Goal: Task Accomplishment & Management: Complete application form

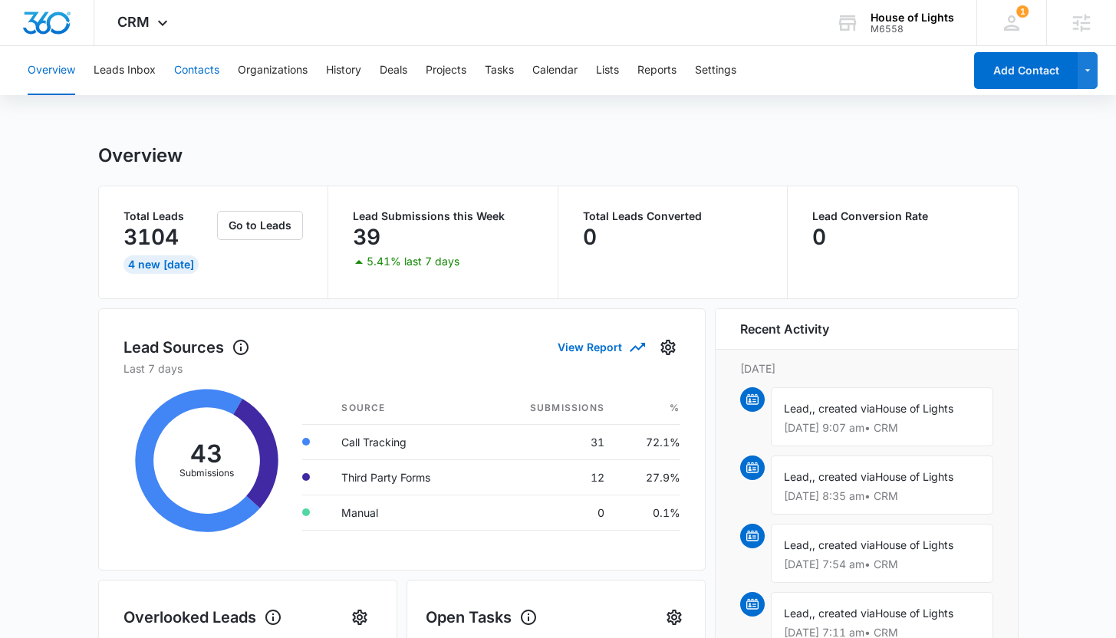
click at [188, 77] on button "Contacts" at bounding box center [196, 70] width 45 height 49
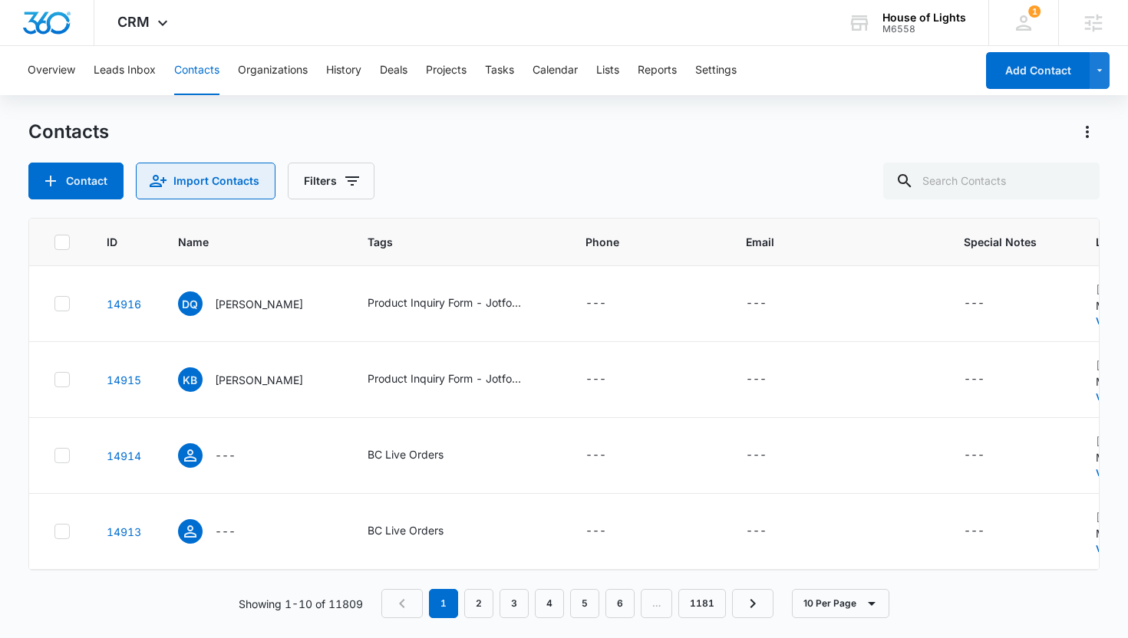
click at [232, 186] on button "Import Contacts" at bounding box center [206, 181] width 140 height 37
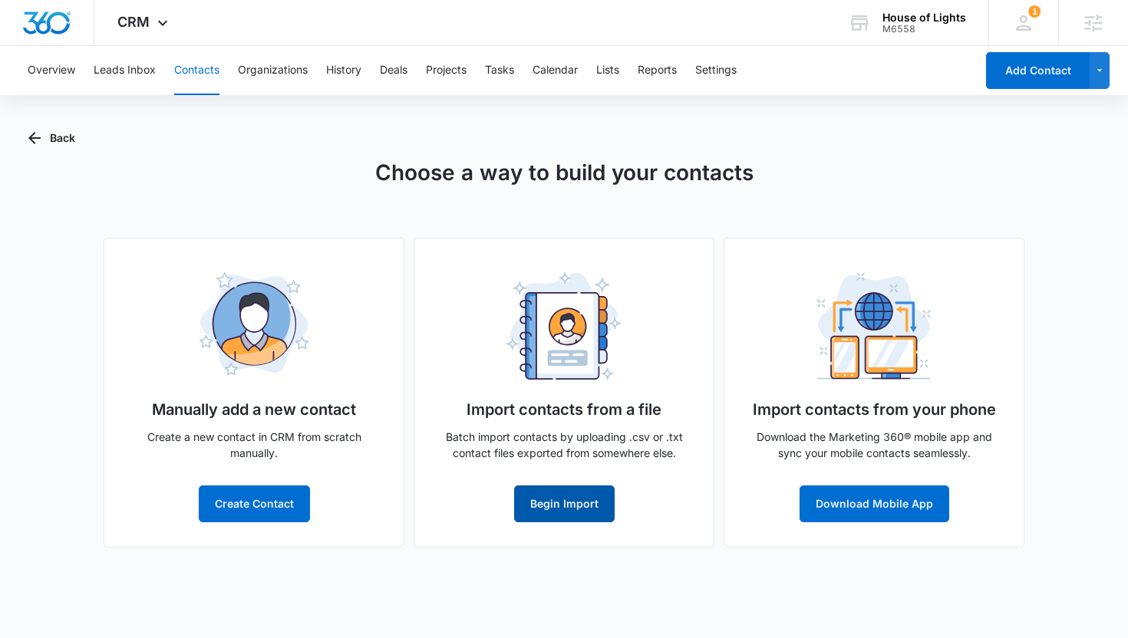
click at [530, 488] on button "Begin Import" at bounding box center [564, 504] width 100 height 37
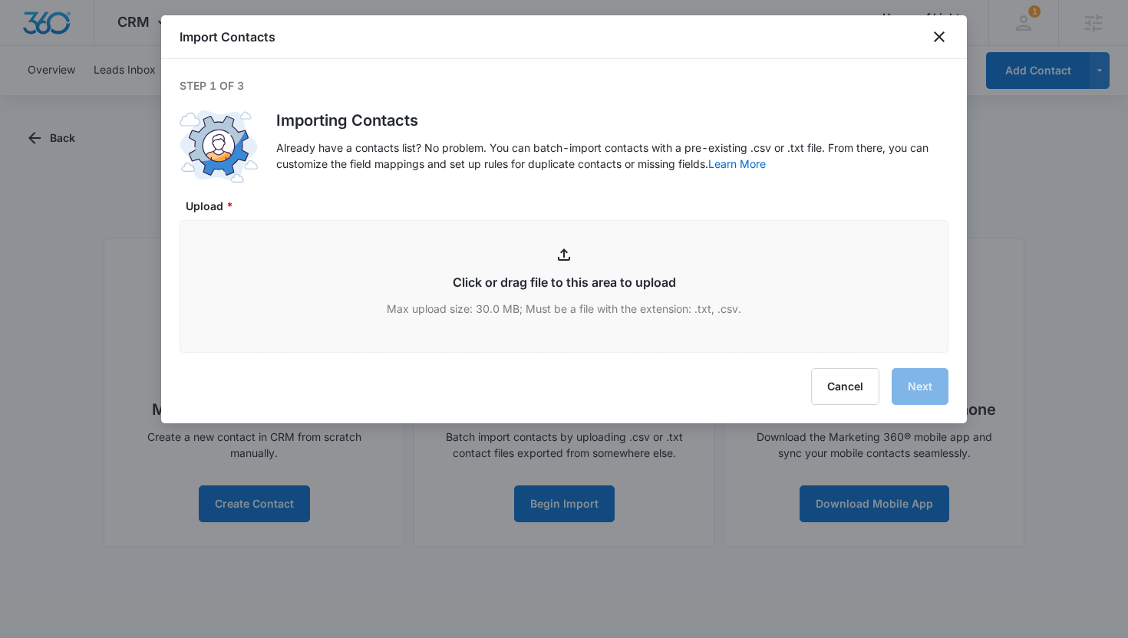
type input "C:\fakepath\HOL_Customers_09042025_ - HOL_Customers_09042025_.csv"
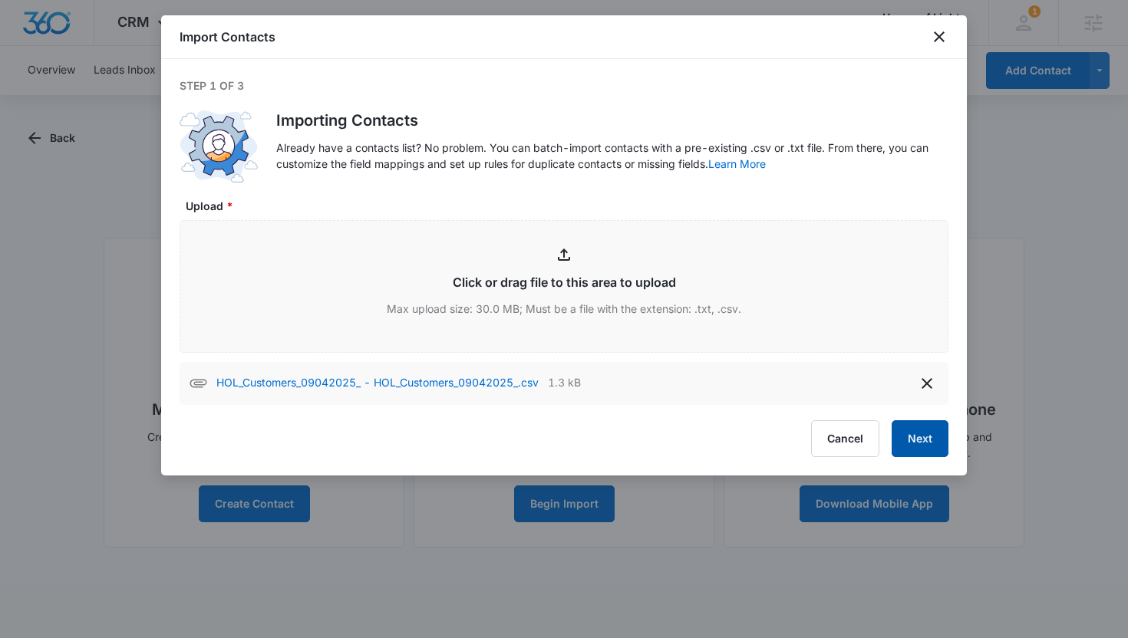
click at [904, 432] on button "Next" at bounding box center [919, 438] width 57 height 37
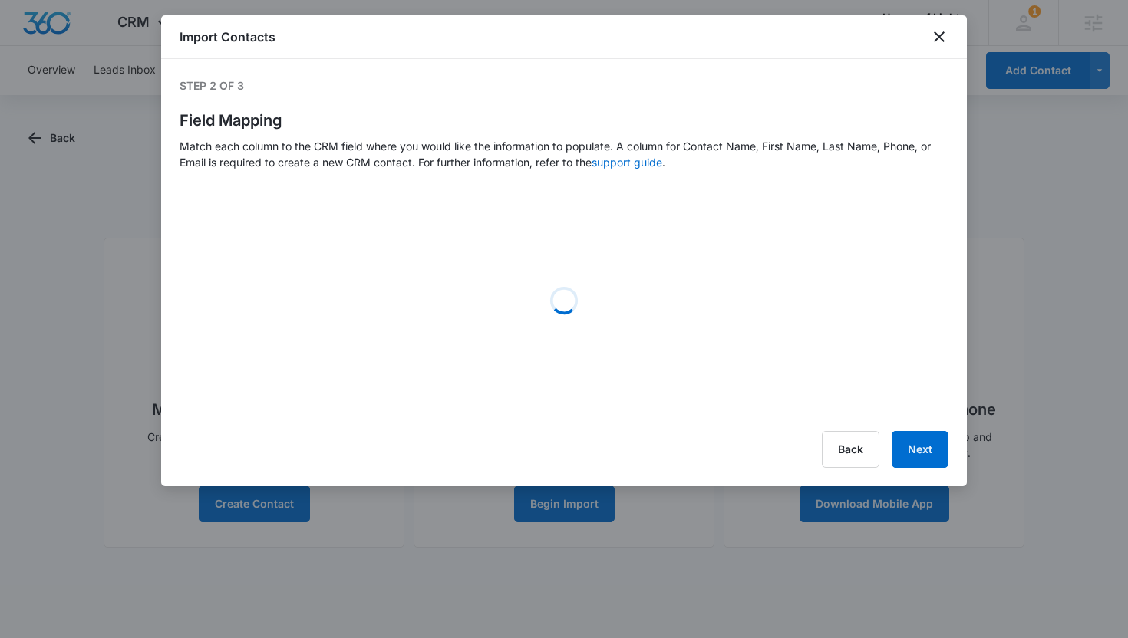
select select "name"
select select "185"
select select "219"
select select "tags"
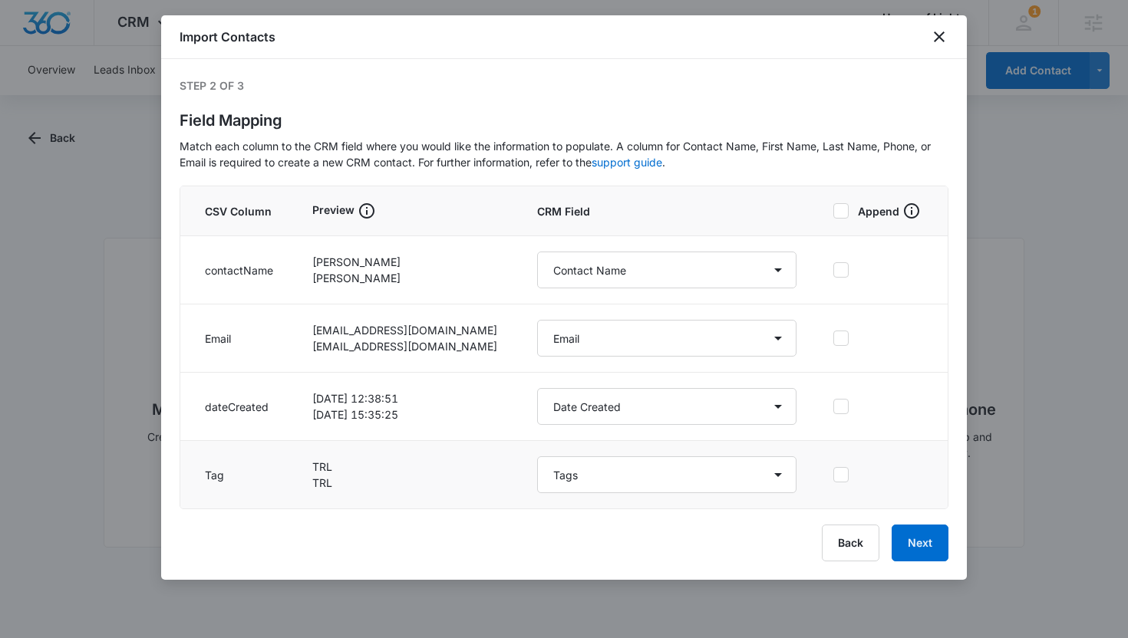
click at [837, 479] on icon at bounding box center [841, 475] width 14 height 14
click at [833, 479] on input "checkbox" at bounding box center [833, 474] width 0 height 11
click at [918, 529] on button "Next" at bounding box center [919, 543] width 57 height 37
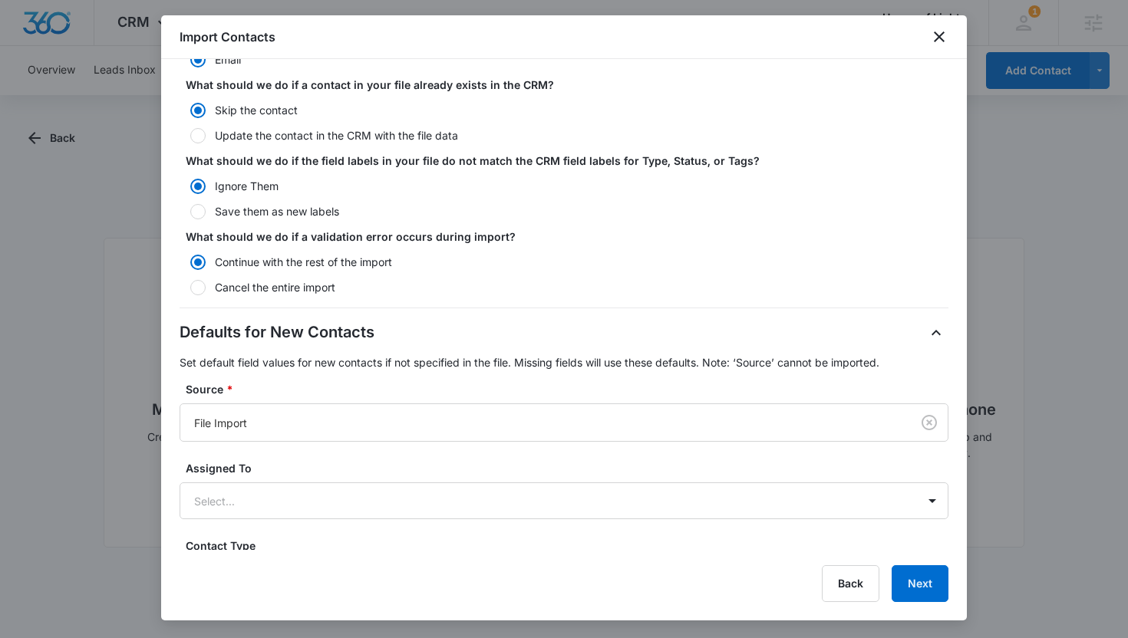
scroll to position [185, 0]
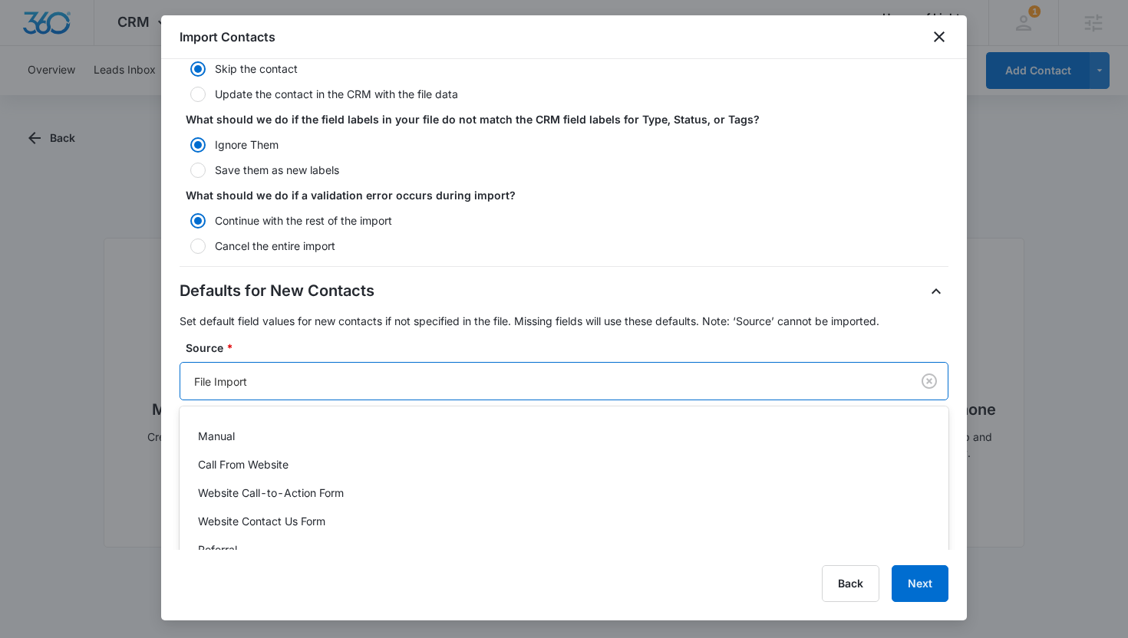
click at [444, 376] on div at bounding box center [542, 381] width 697 height 19
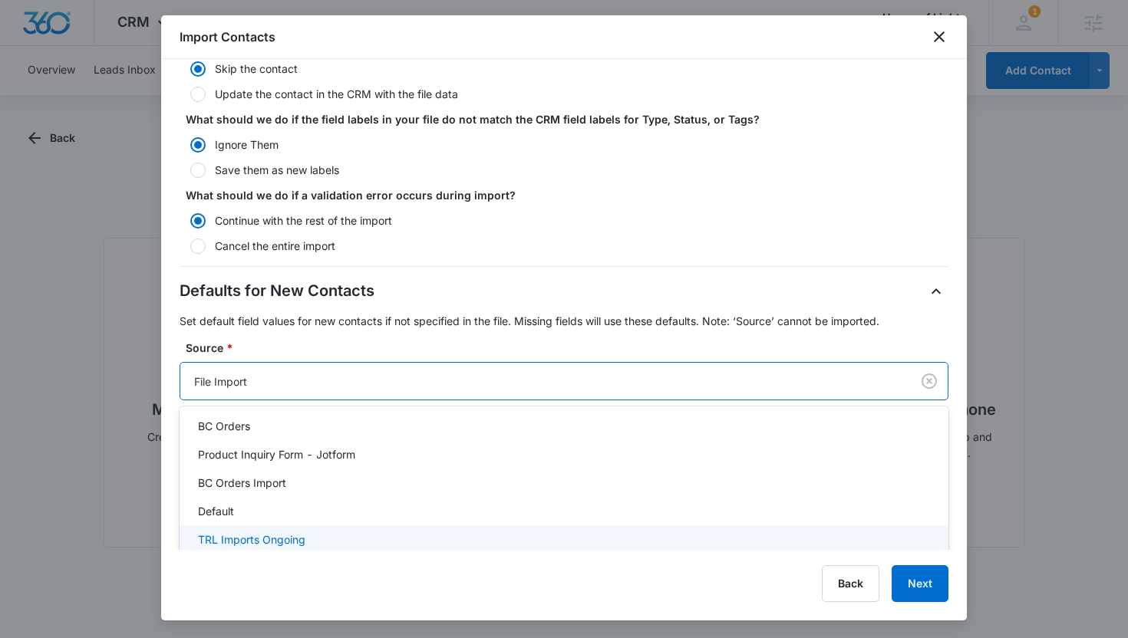
click at [405, 531] on div "TRL Imports Ongoing" at bounding box center [564, 540] width 769 height 28
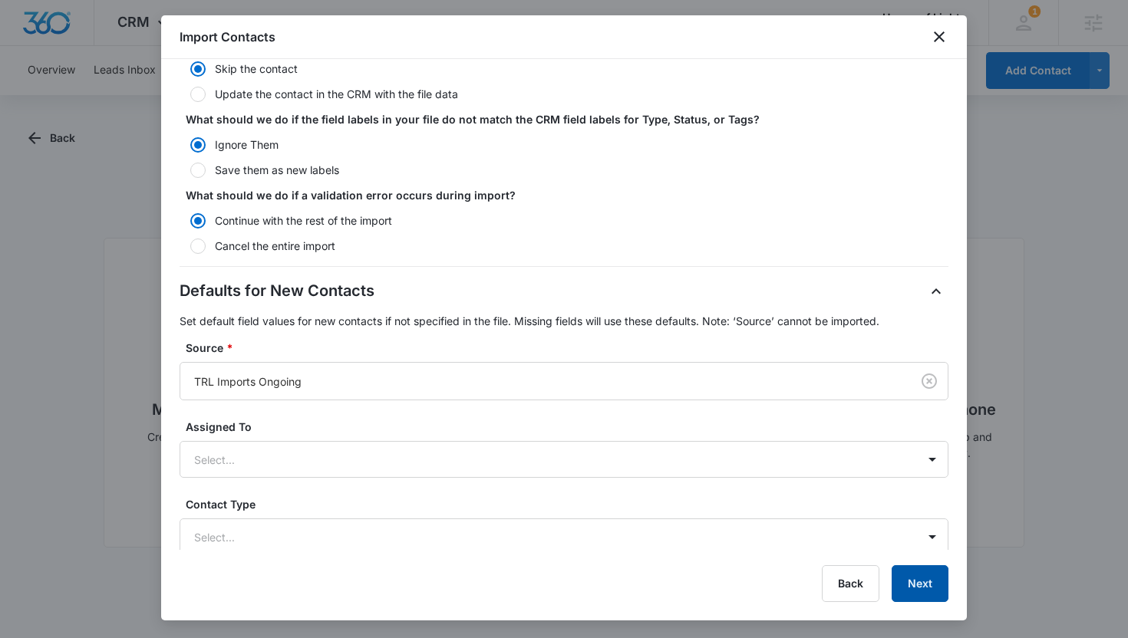
click at [917, 588] on button "Next" at bounding box center [919, 583] width 57 height 37
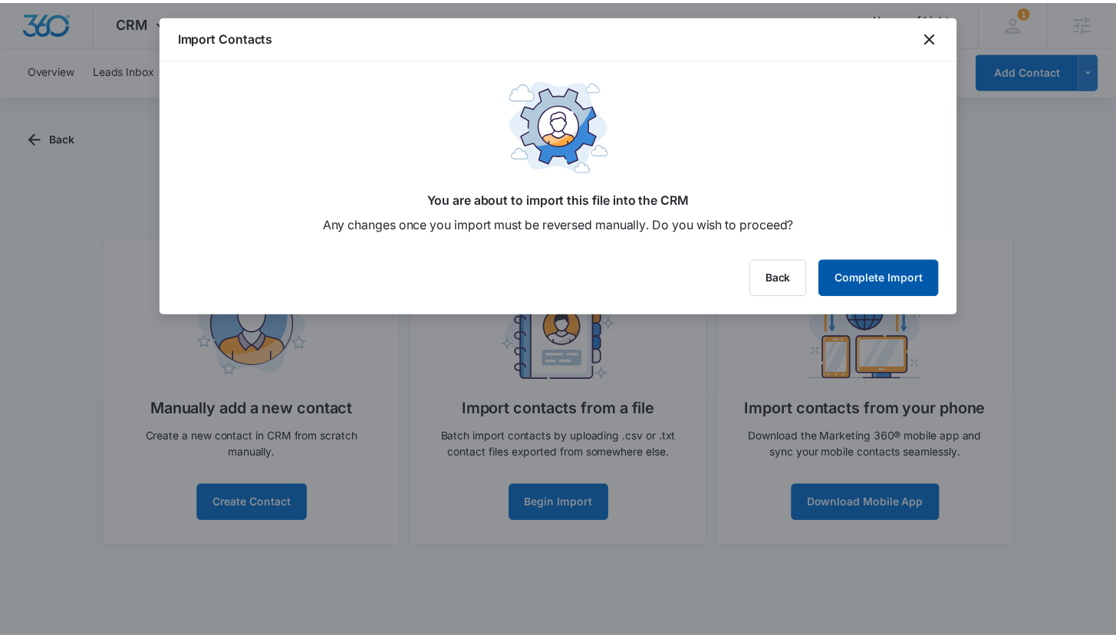
scroll to position [0, 0]
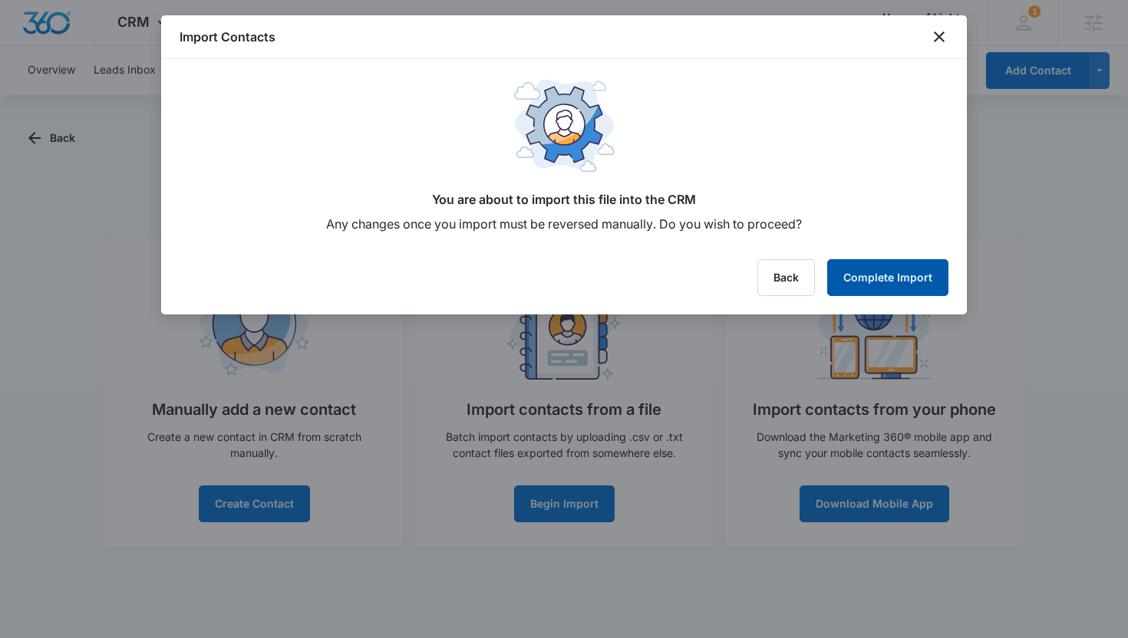
click at [895, 272] on button "Complete Import" at bounding box center [887, 277] width 121 height 37
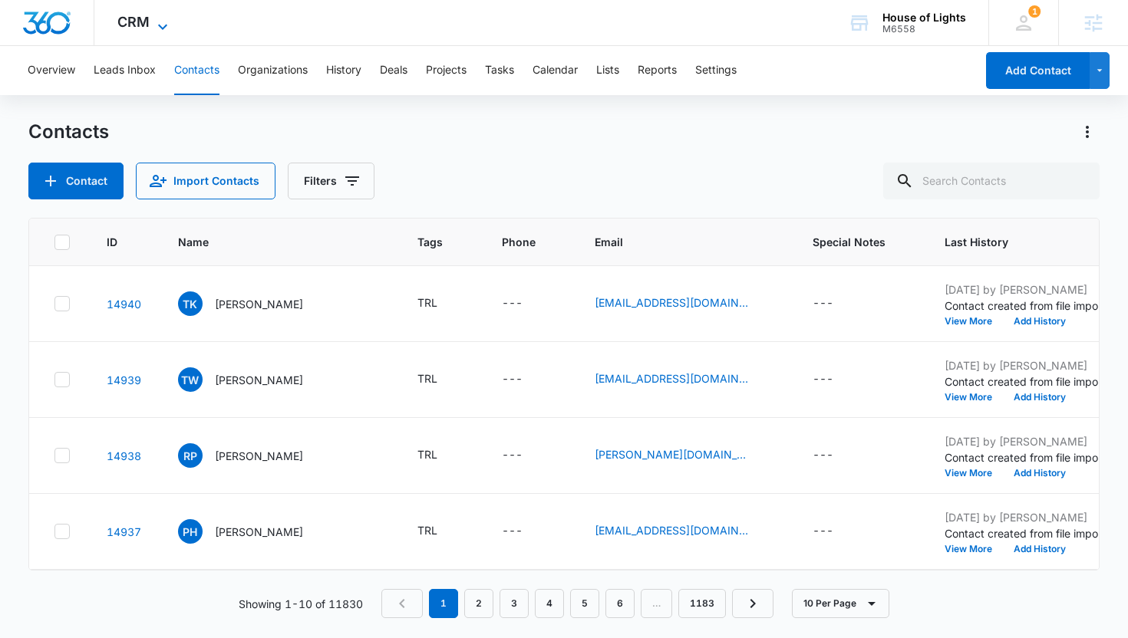
click at [163, 27] on icon at bounding box center [162, 26] width 9 height 5
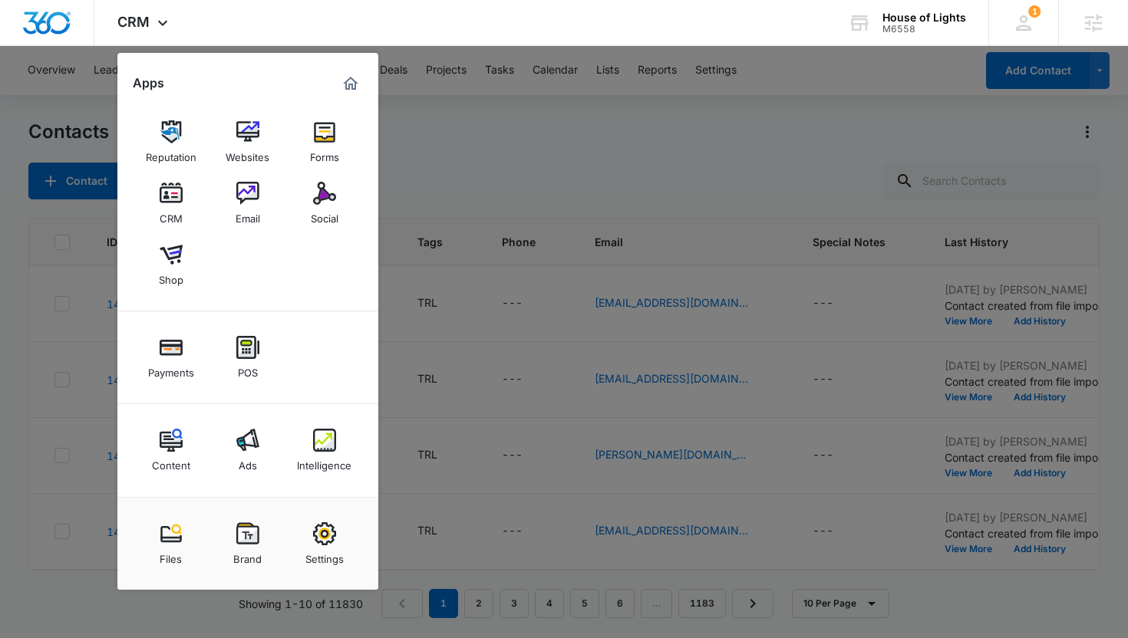
click at [883, 58] on div at bounding box center [564, 319] width 1128 height 638
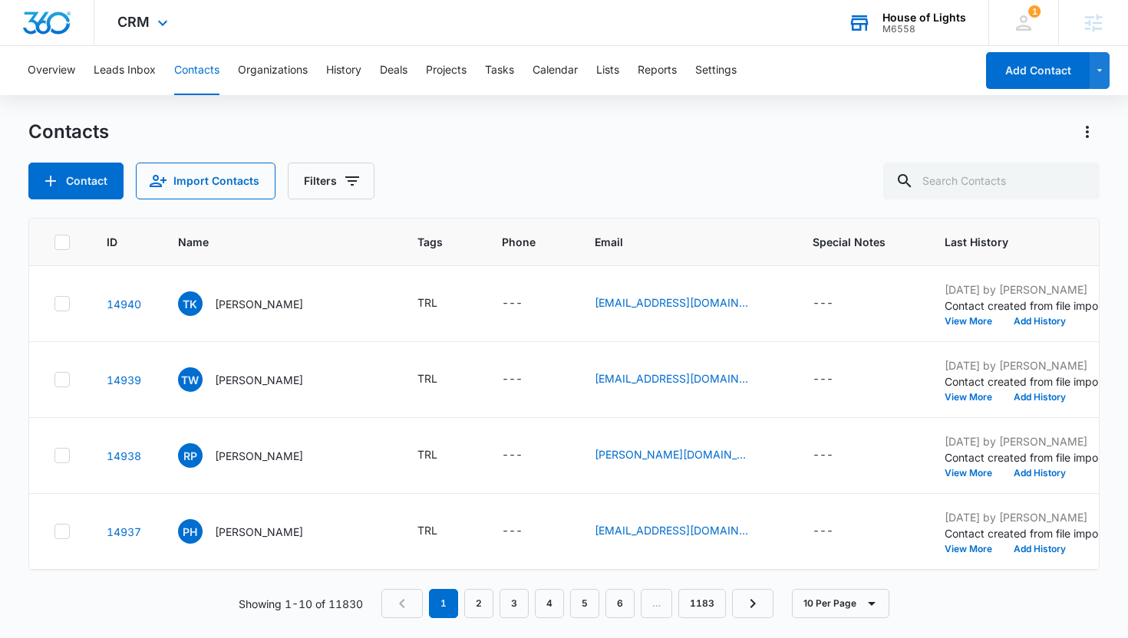
click at [883, 35] on div "House of Lights M6558 Your Accounts View All" at bounding box center [906, 22] width 163 height 45
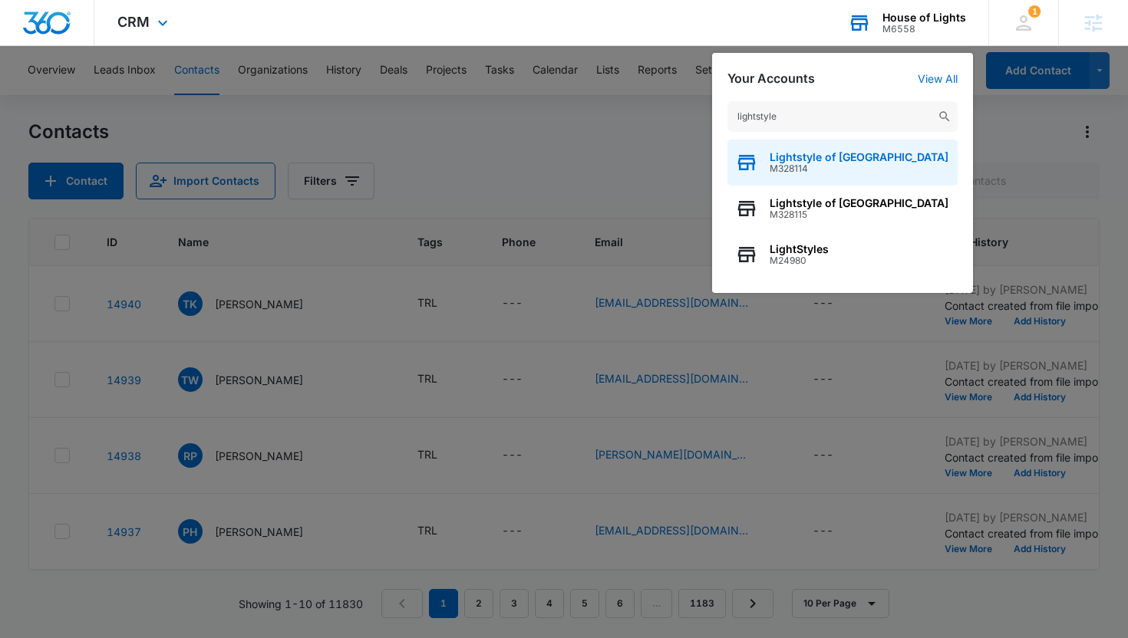
type input "lightstyle"
click at [827, 169] on span "M328114" at bounding box center [858, 168] width 179 height 11
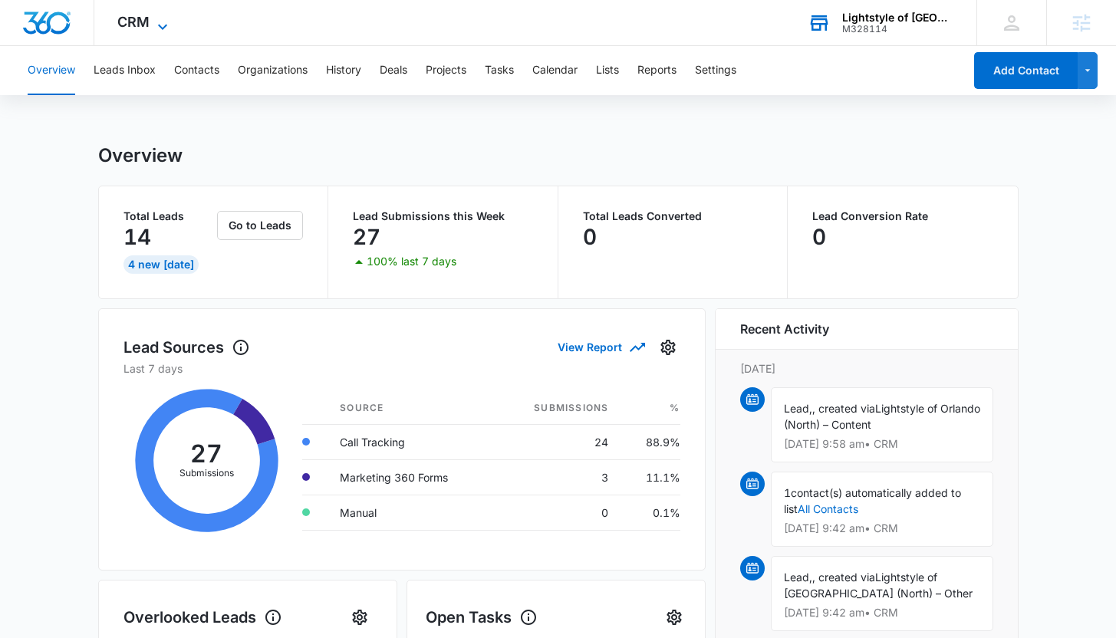
click at [161, 23] on icon at bounding box center [162, 27] width 18 height 18
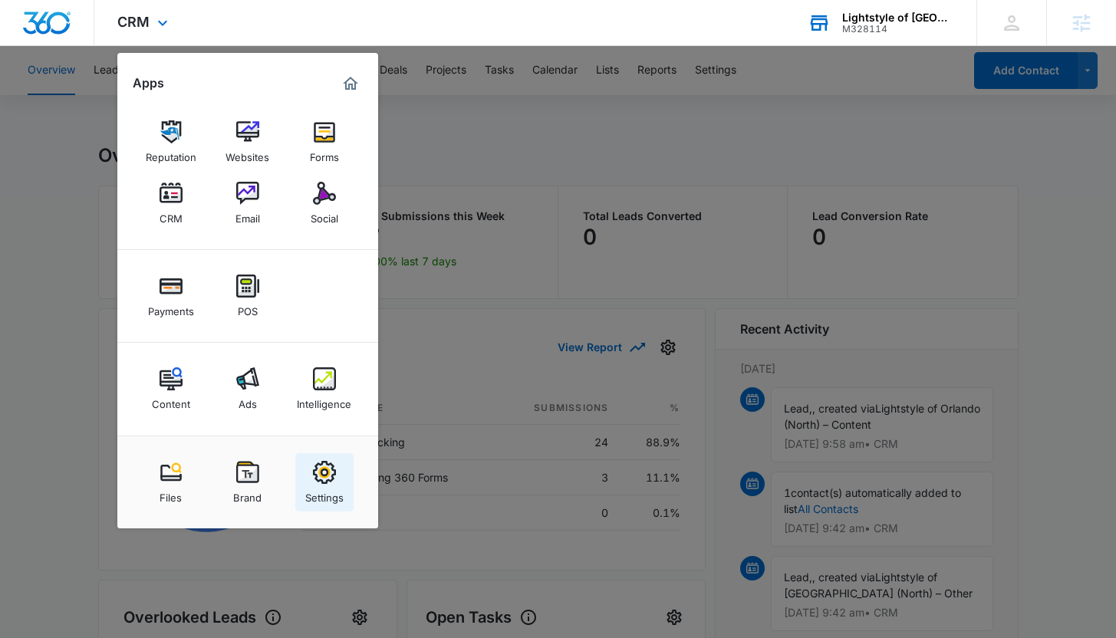
click at [325, 479] on img at bounding box center [324, 472] width 23 height 23
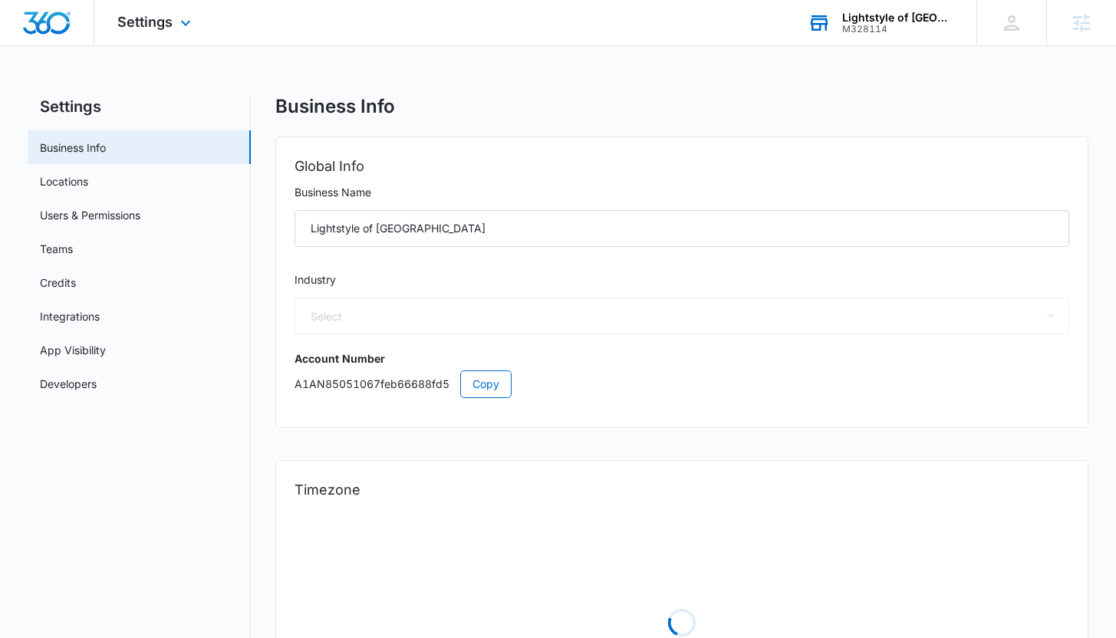
select select "12"
select select "US"
select select "America/[GEOGRAPHIC_DATA]"
click at [132, 213] on link "Users & Permissions" at bounding box center [90, 215] width 100 height 16
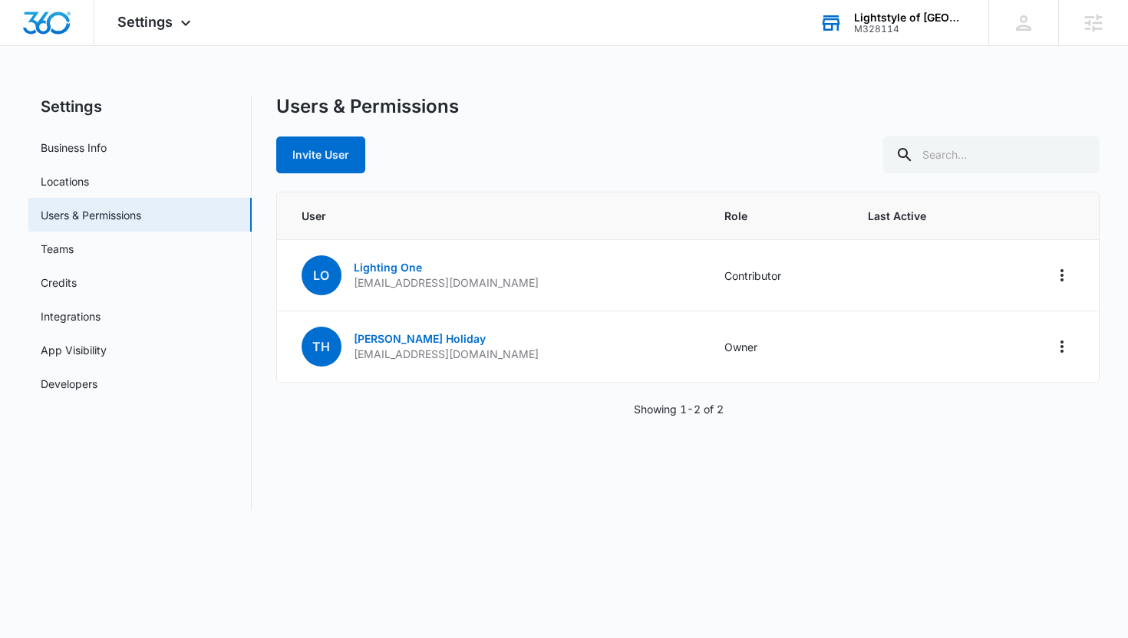
click at [573, 133] on div "Users & Permissions Invite User" at bounding box center [688, 134] width 824 height 78
click at [318, 162] on button "Invite User" at bounding box center [320, 155] width 89 height 37
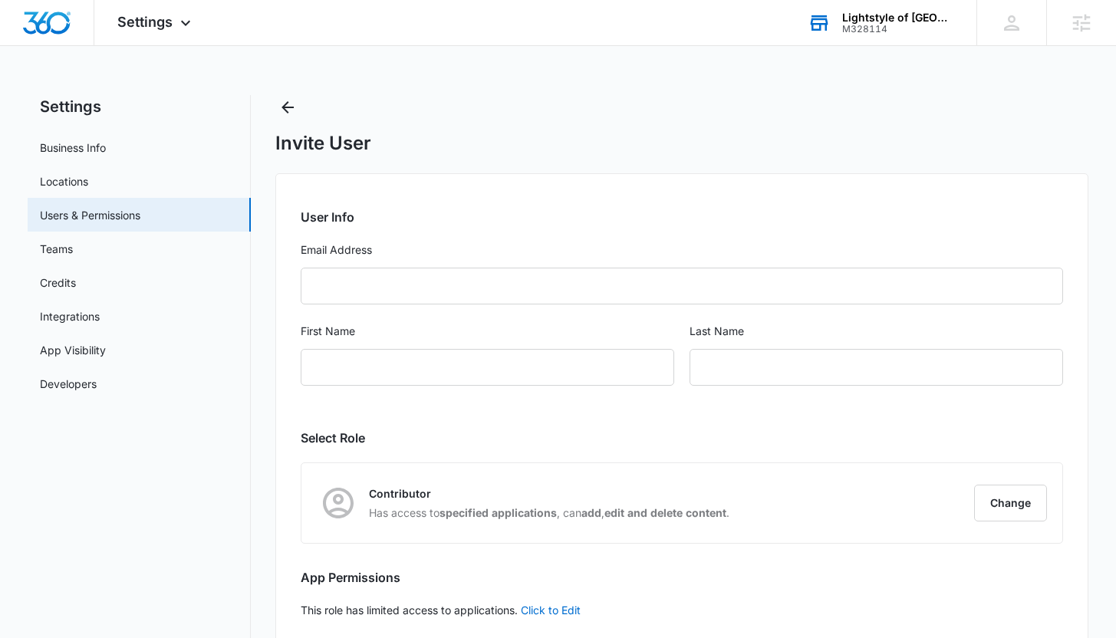
click at [338, 305] on form "User Info Email Address First Name Last Name" at bounding box center [682, 306] width 762 height 196
click at [338, 290] on input "Email Address" at bounding box center [682, 286] width 762 height 37
click at [329, 362] on input "First Name" at bounding box center [488, 367] width 374 height 37
click at [749, 353] on input "text" at bounding box center [877, 367] width 374 height 37
click at [999, 496] on button "Change" at bounding box center [1010, 503] width 73 height 37
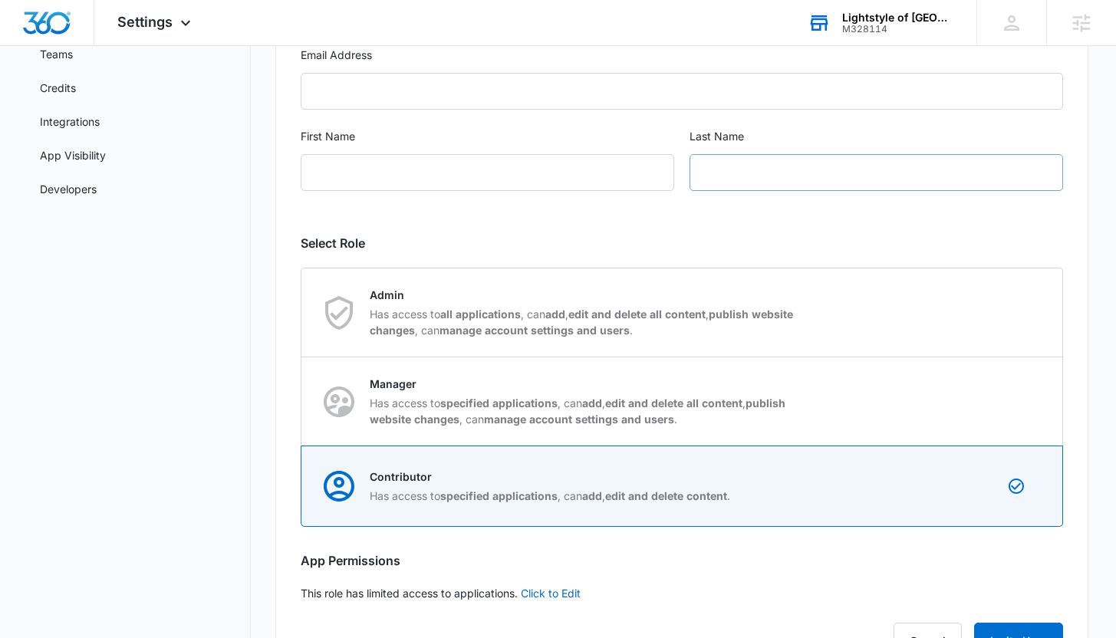
scroll to position [260, 0]
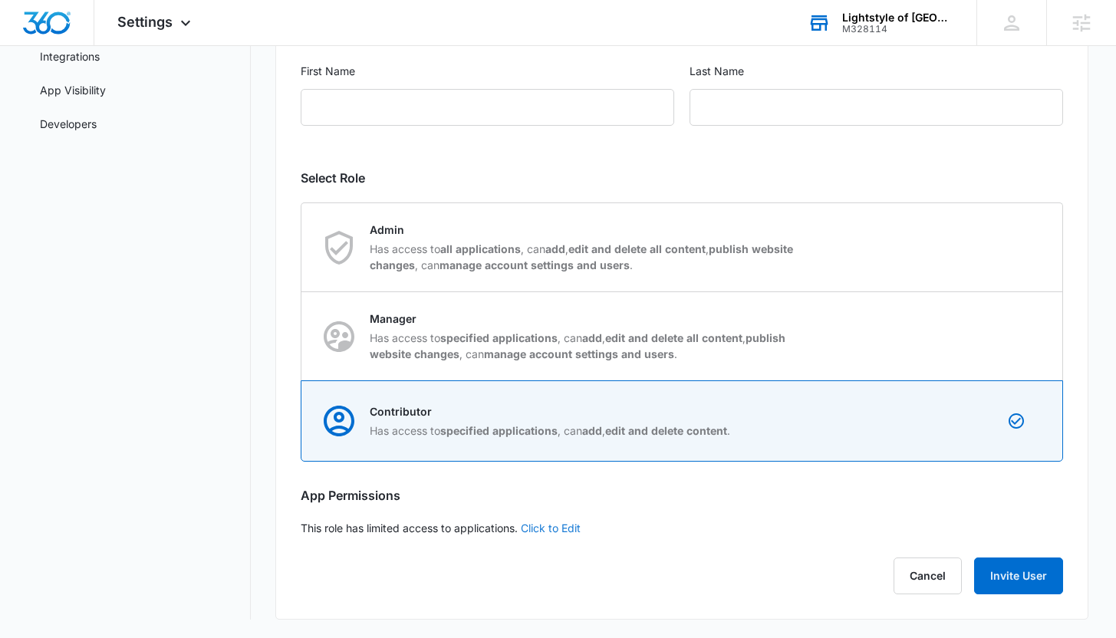
click at [549, 527] on link "Click to Edit" at bounding box center [551, 528] width 60 height 13
click at [310, 527] on icon at bounding box center [309, 528] width 9 height 7
click at [301, 528] on input "Access to all apps" at bounding box center [301, 528] width 1 height 1
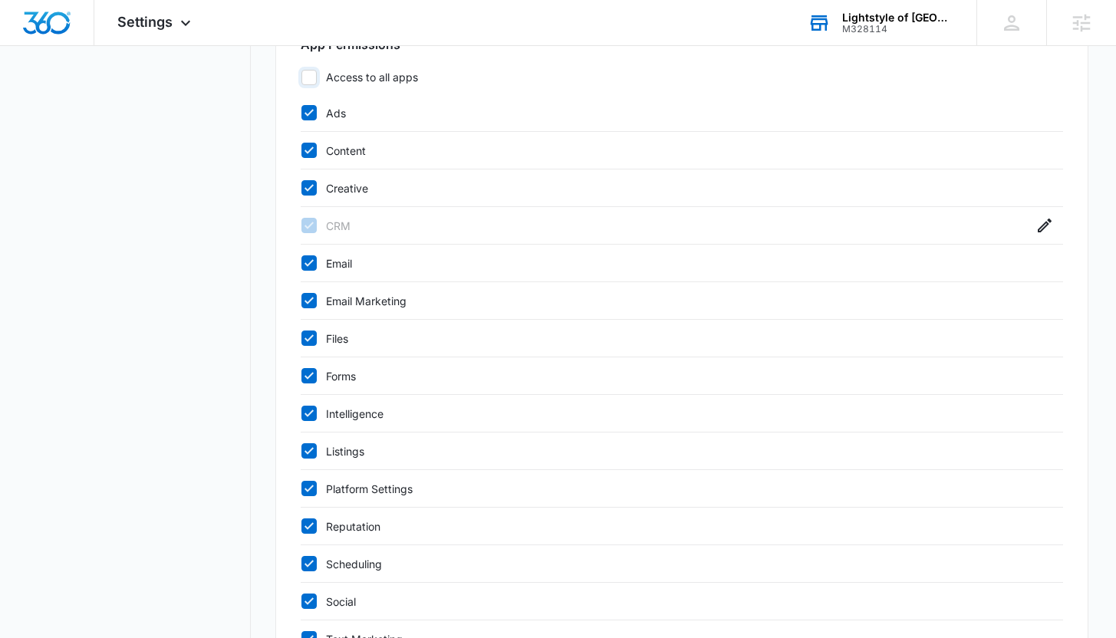
scroll to position [628, 0]
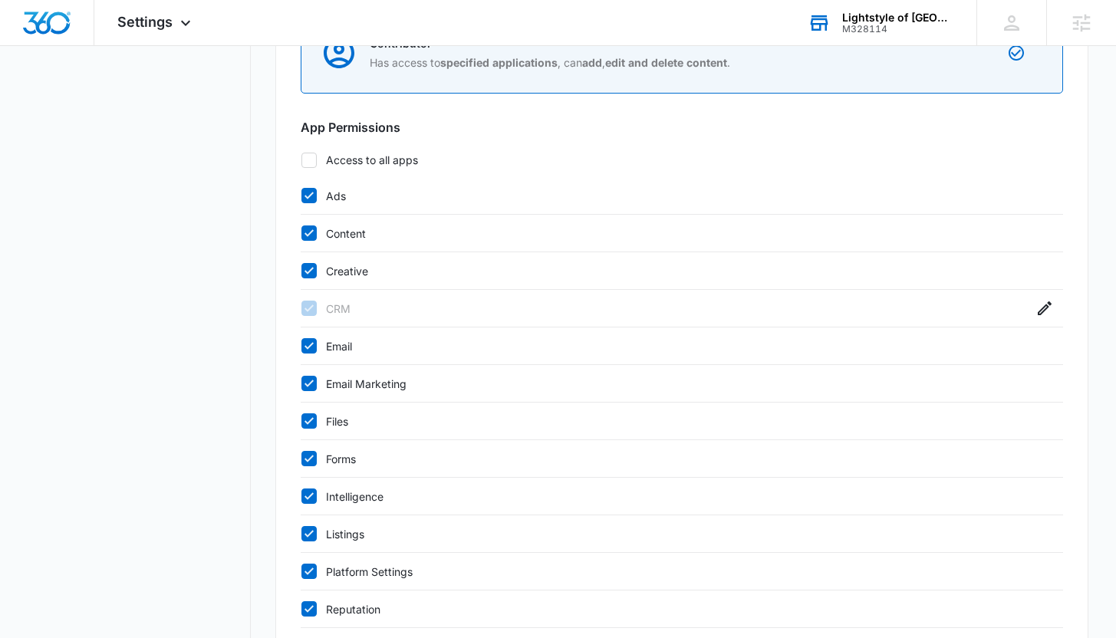
click at [316, 148] on div "User Info Email Address First Name Last Name Select Role Contributor Has access…" at bounding box center [681, 203] width 812 height 1317
click at [315, 157] on icon at bounding box center [309, 160] width 14 height 14
click at [301, 160] on input "Access to all apps" at bounding box center [301, 160] width 1 height 1
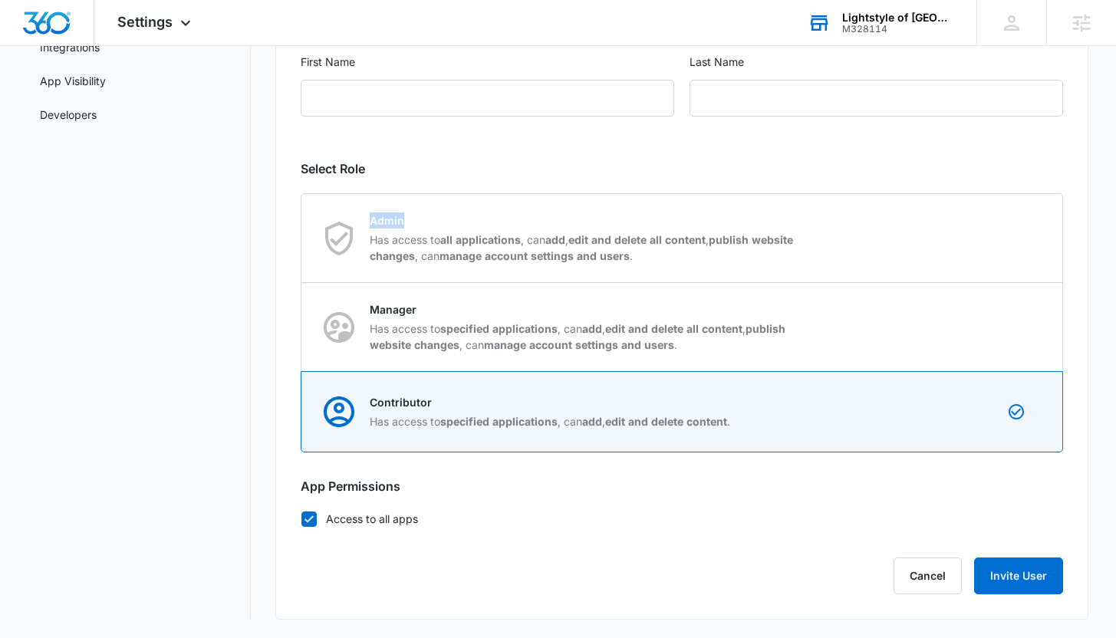
scroll to position [269, 0]
click at [315, 157] on div "User Info Email Address First Name Last Name Select Role Contributor Has access…" at bounding box center [681, 262] width 812 height 716
click at [315, 517] on icon at bounding box center [309, 519] width 14 height 14
click at [301, 519] on input "Access to all apps" at bounding box center [301, 519] width 1 height 1
checkbox input "false"
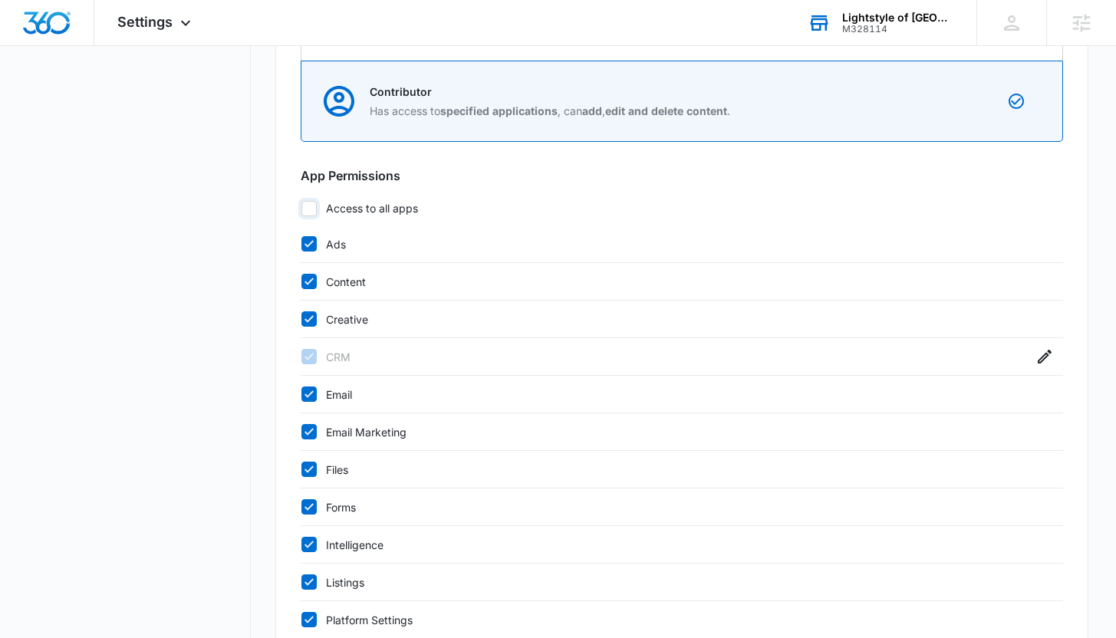
scroll to position [583, 0]
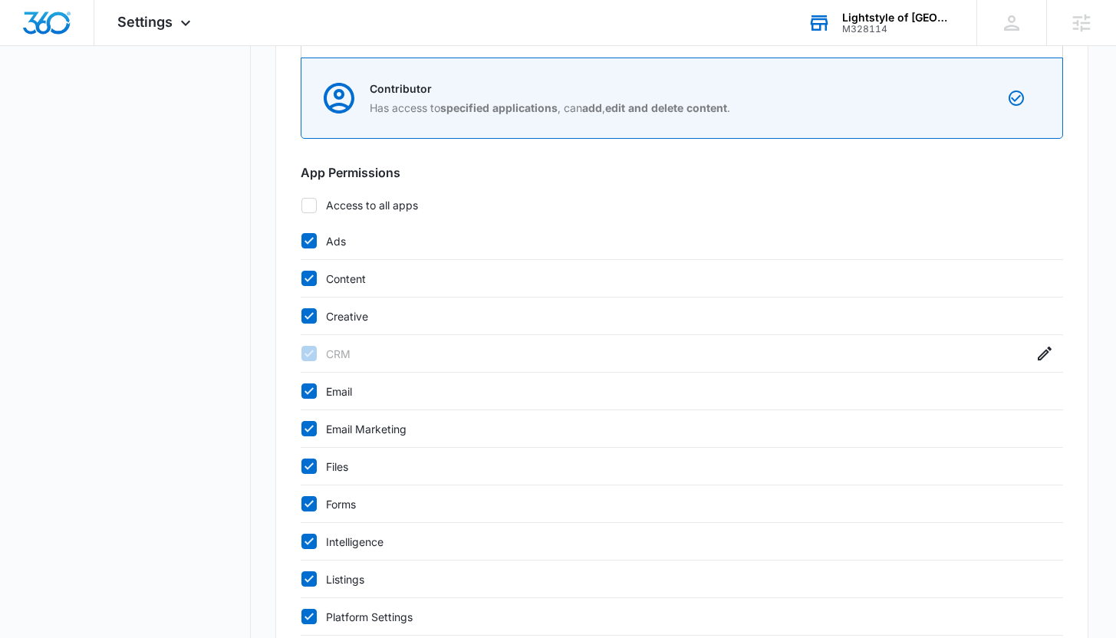
click at [311, 236] on icon at bounding box center [309, 241] width 14 height 14
click at [301, 241] on input "Ads" at bounding box center [301, 241] width 1 height 1
checkbox input "false"
click at [311, 275] on icon at bounding box center [309, 279] width 14 height 14
click at [301, 278] on input "Content" at bounding box center [301, 278] width 1 height 1
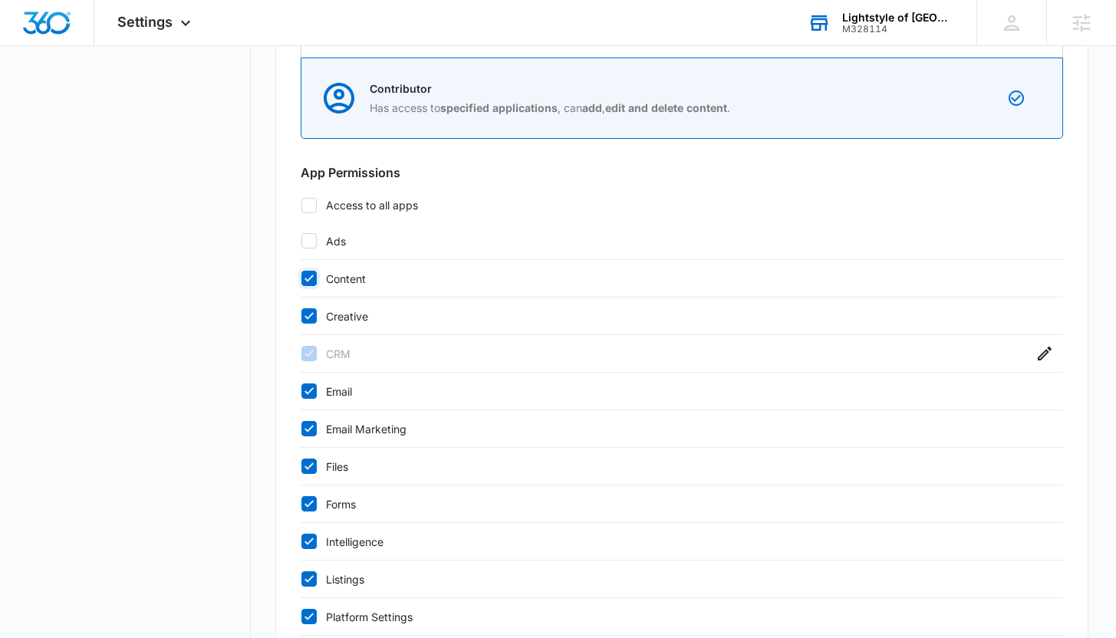
checkbox input "false"
click at [311, 302] on div "Creative" at bounding box center [682, 317] width 762 height 38
click at [311, 315] on icon at bounding box center [309, 315] width 9 height 7
click at [301, 316] on input "Creative" at bounding box center [301, 316] width 1 height 1
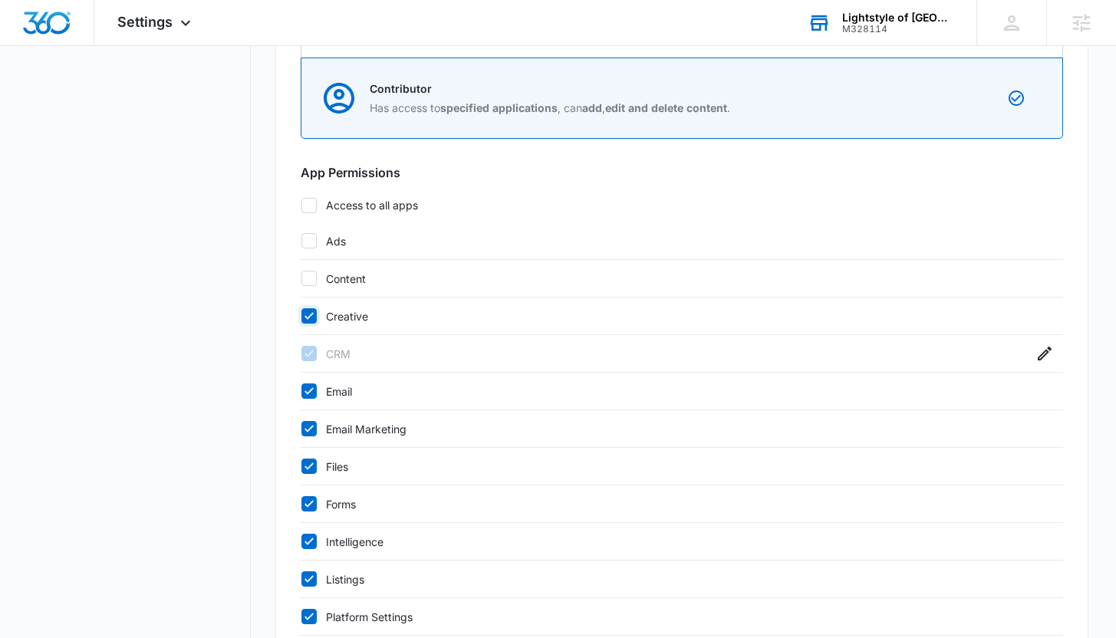
checkbox input "false"
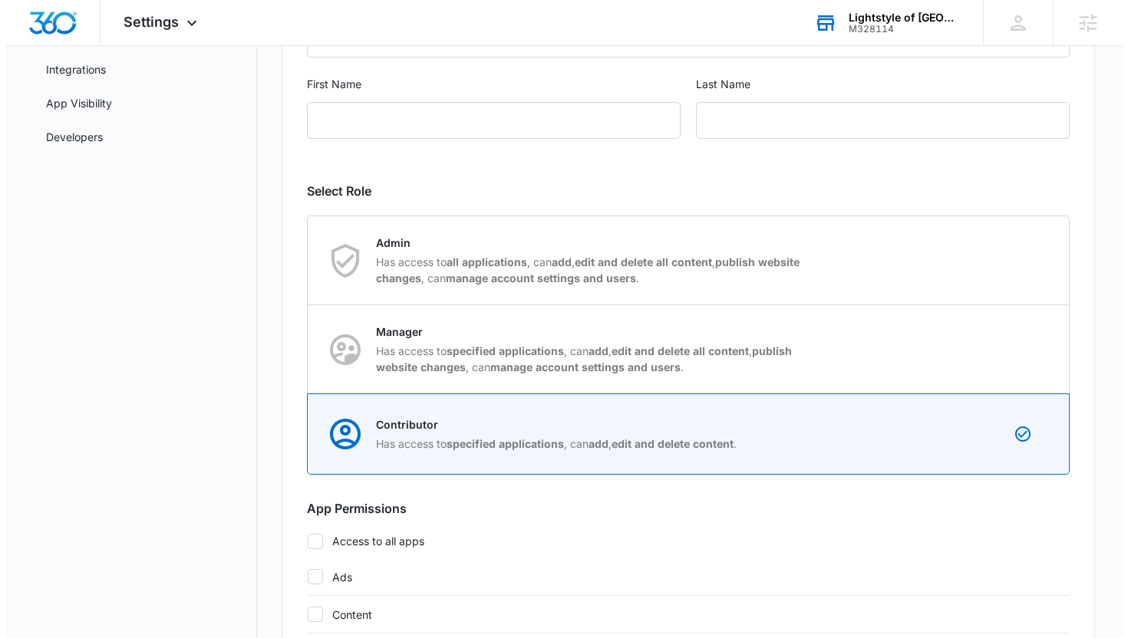
scroll to position [0, 0]
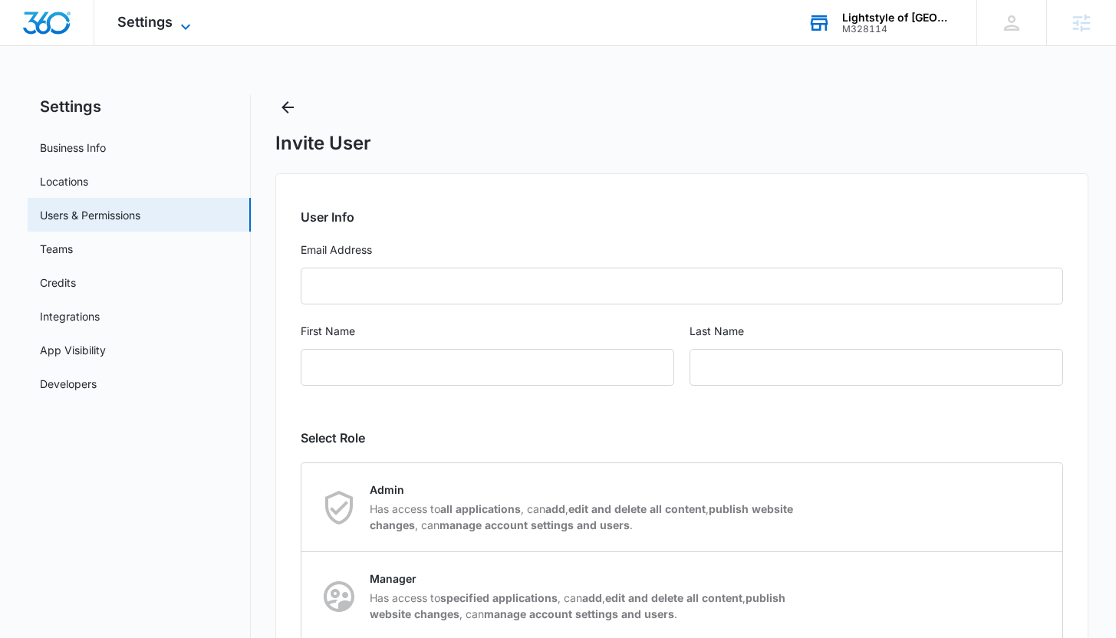
click at [178, 25] on icon at bounding box center [185, 27] width 18 height 18
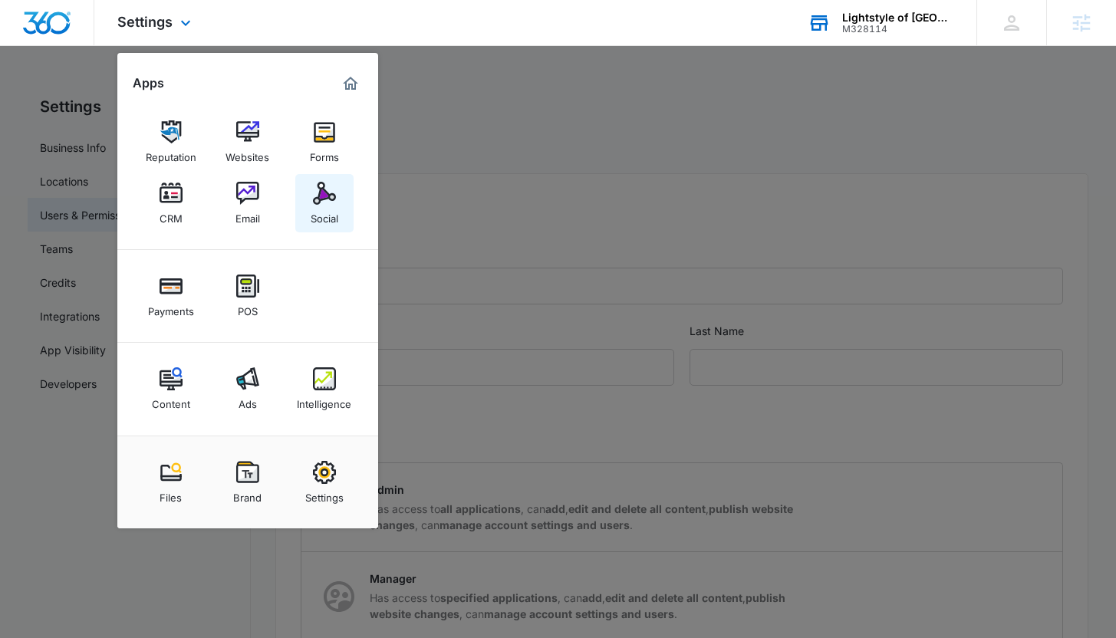
click at [318, 204] on img at bounding box center [324, 193] width 23 height 23
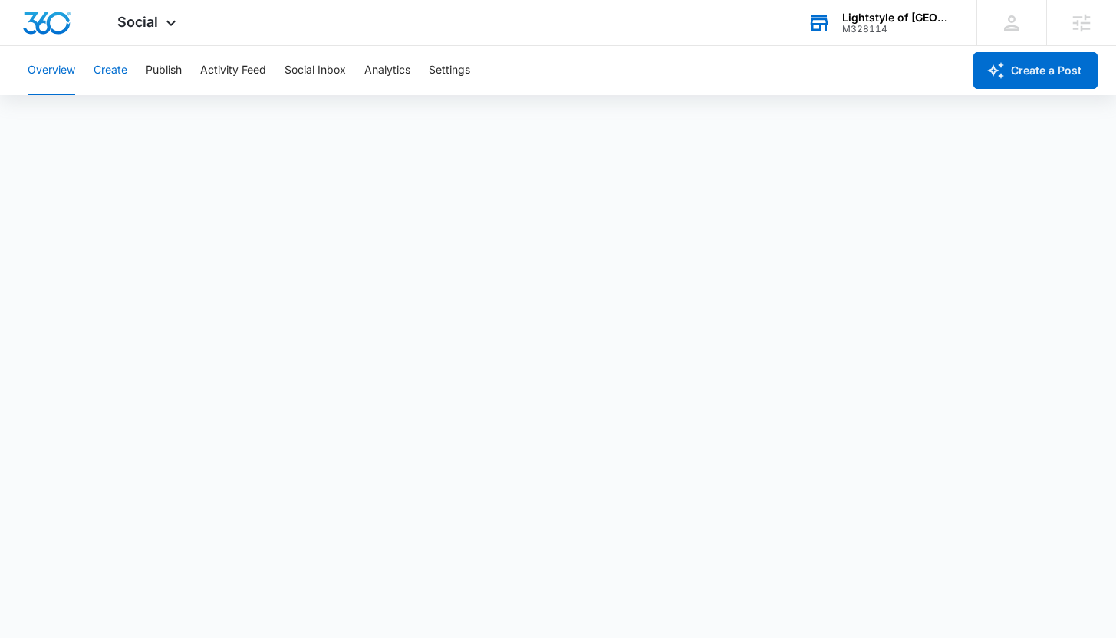
click at [118, 74] on button "Create" at bounding box center [111, 70] width 34 height 49
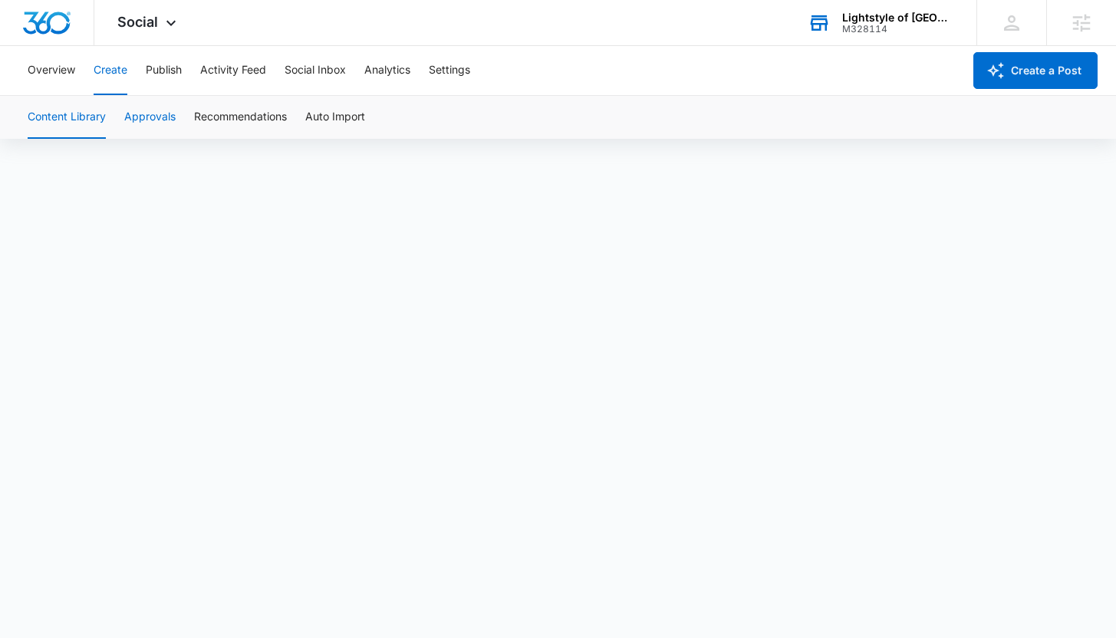
click at [143, 129] on button "Approvals" at bounding box center [149, 117] width 51 height 43
click at [64, 117] on button "Content Library" at bounding box center [67, 117] width 78 height 43
click at [170, 26] on icon at bounding box center [171, 27] width 18 height 18
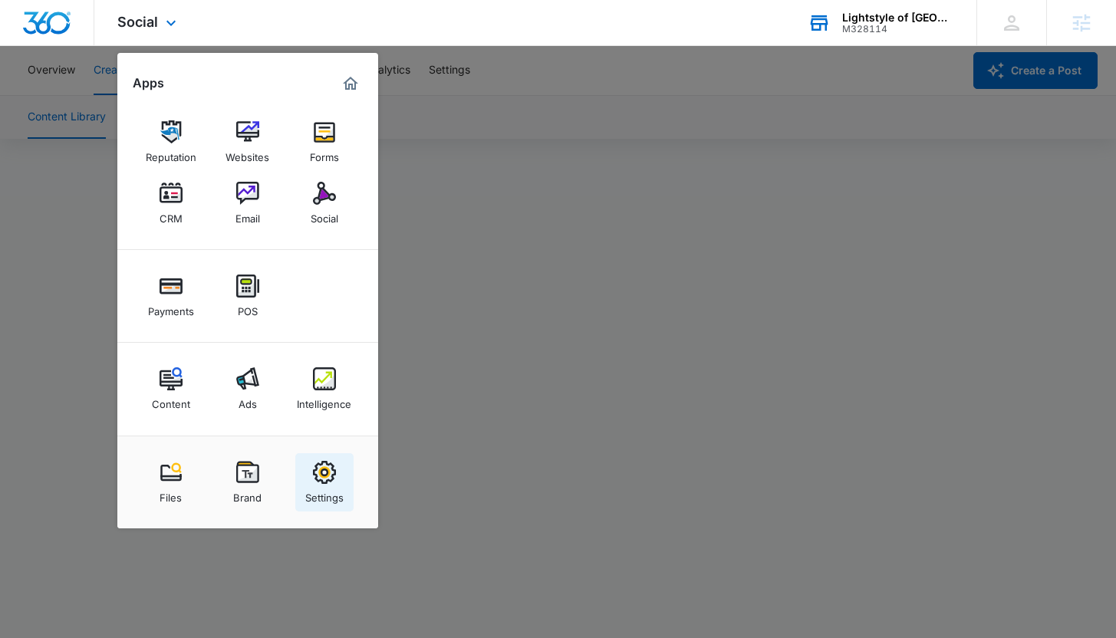
click at [332, 485] on div "Settings" at bounding box center [324, 494] width 38 height 20
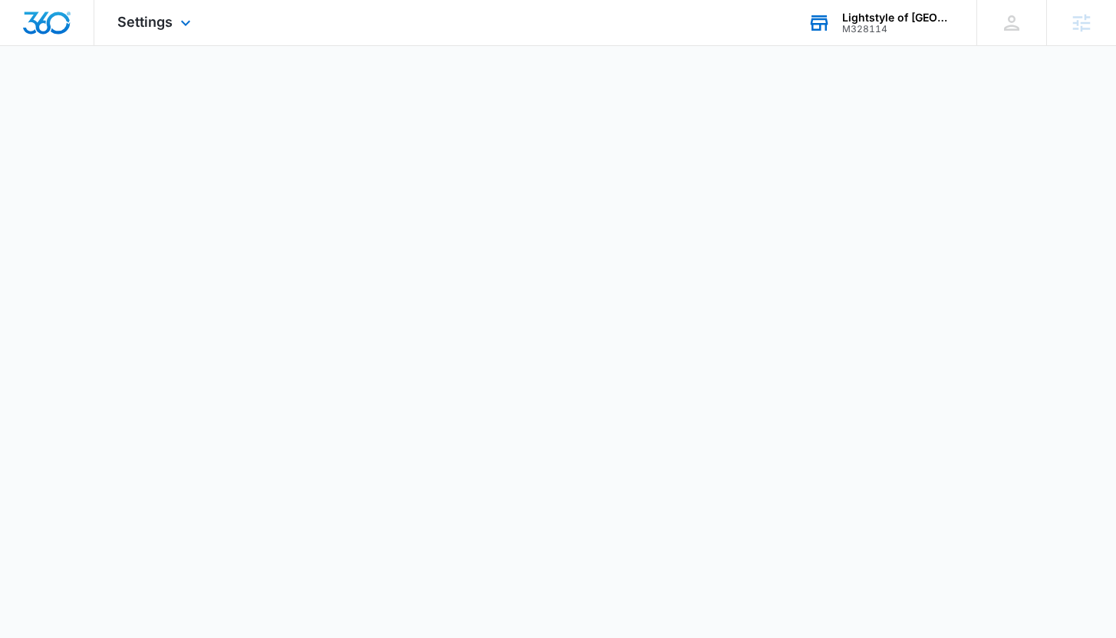
select select "12"
select select "US"
select select "America/[GEOGRAPHIC_DATA]"
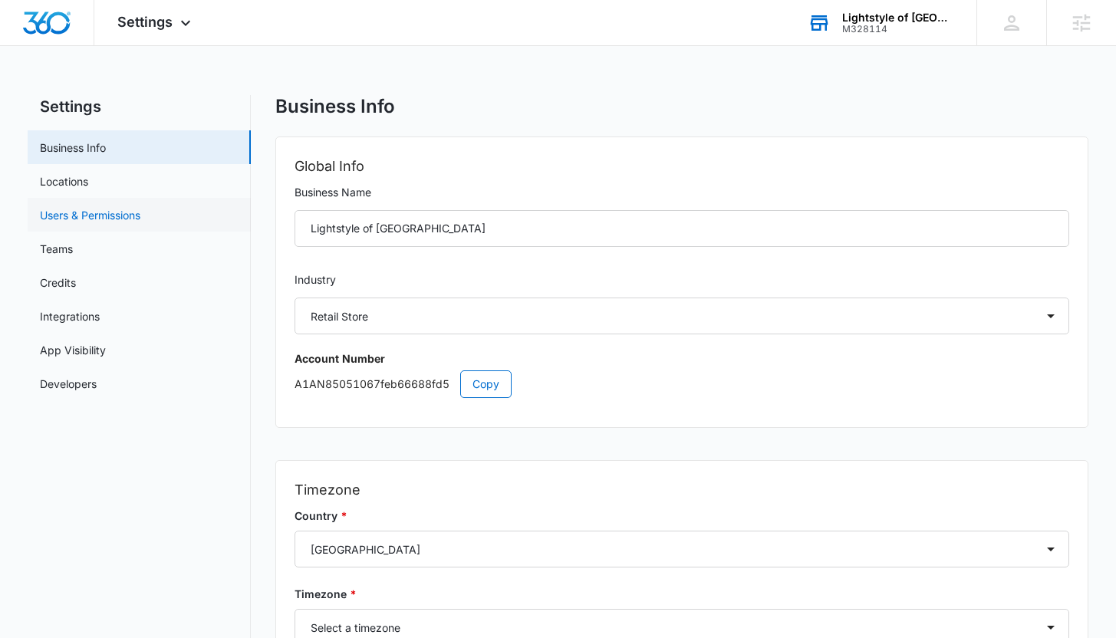
click at [105, 217] on link "Users & Permissions" at bounding box center [90, 215] width 100 height 16
